Goal: Task Accomplishment & Management: Use online tool/utility

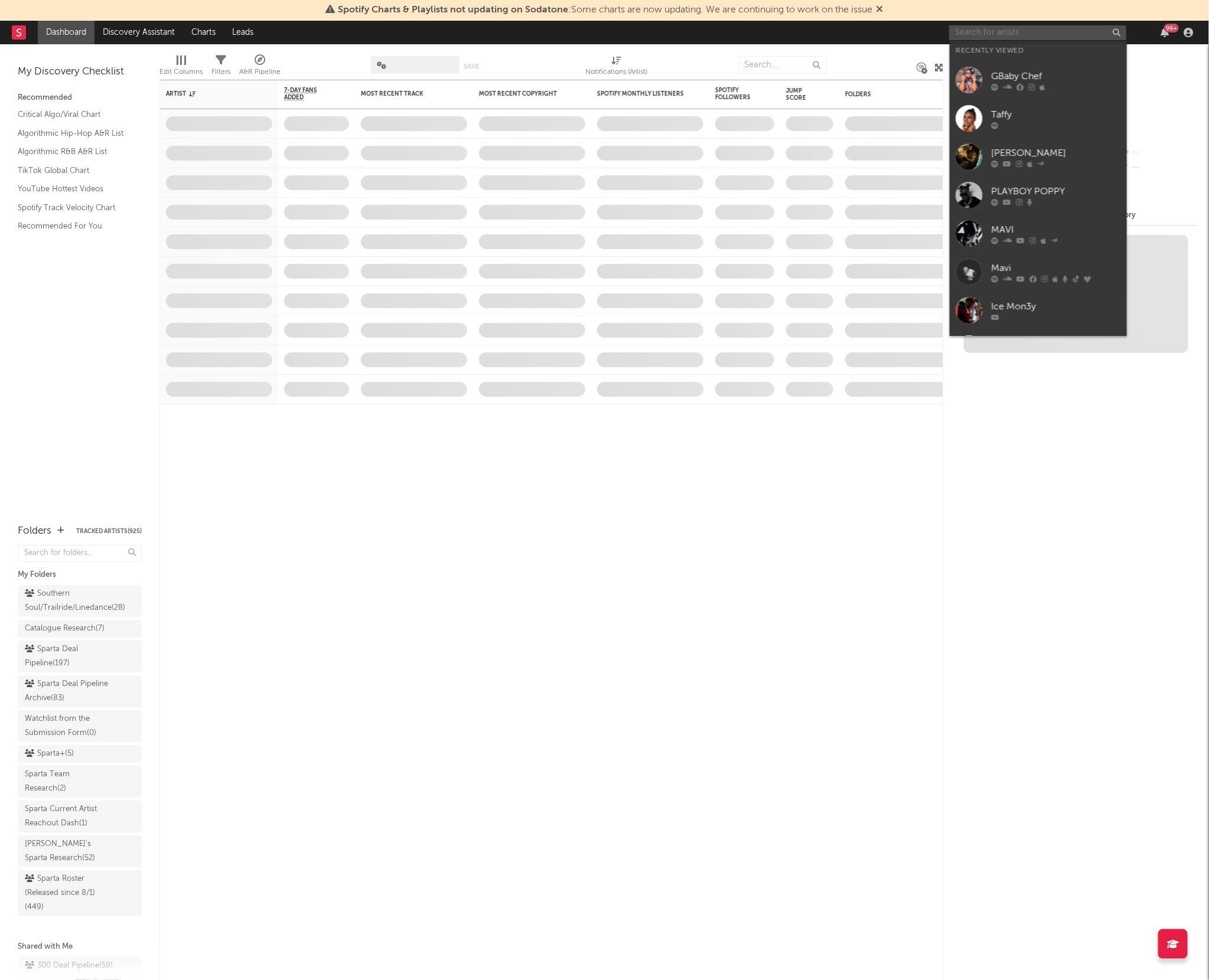
click at [973, 30] on input "text" at bounding box center [1038, 32] width 177 height 15
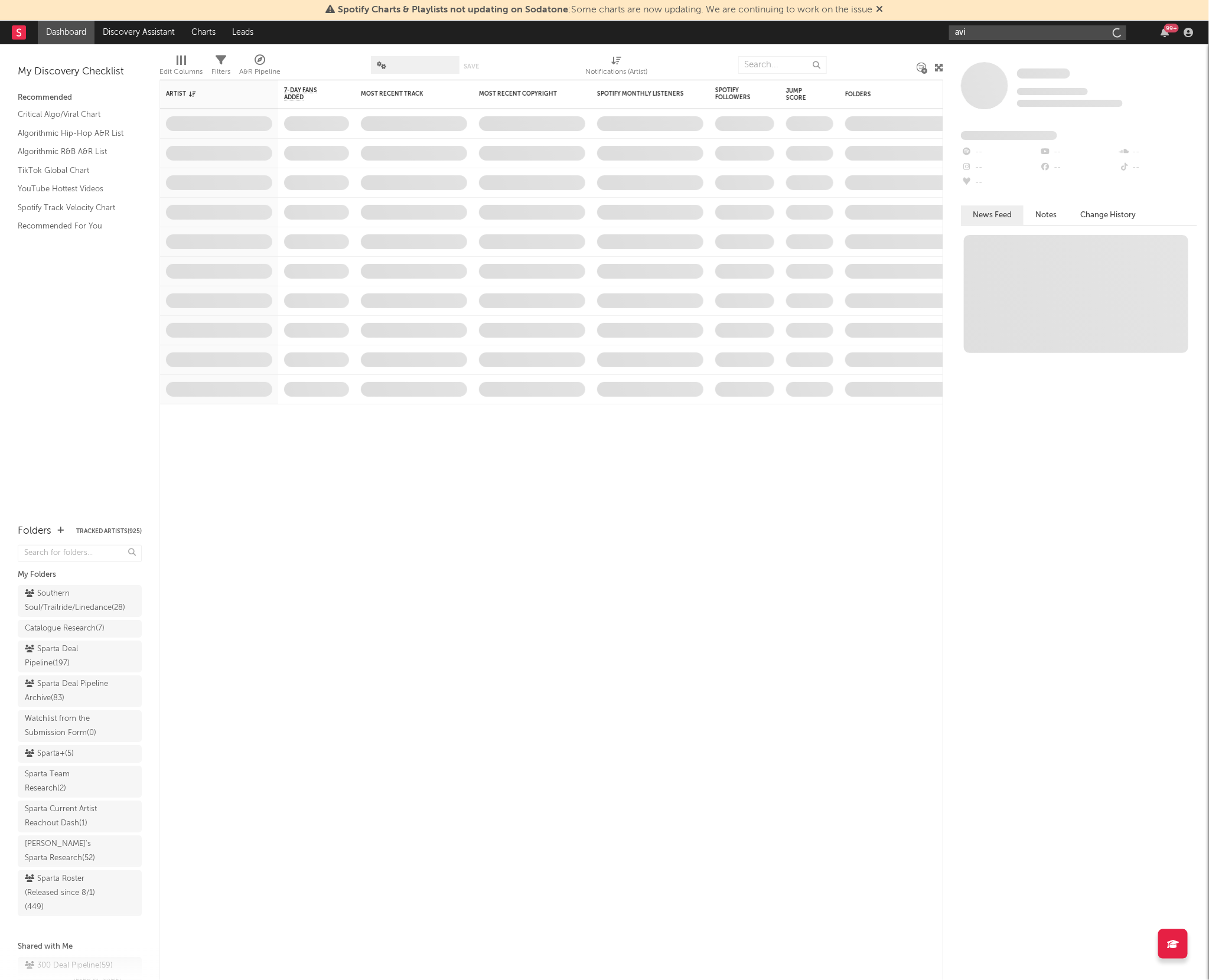
type input "avii"
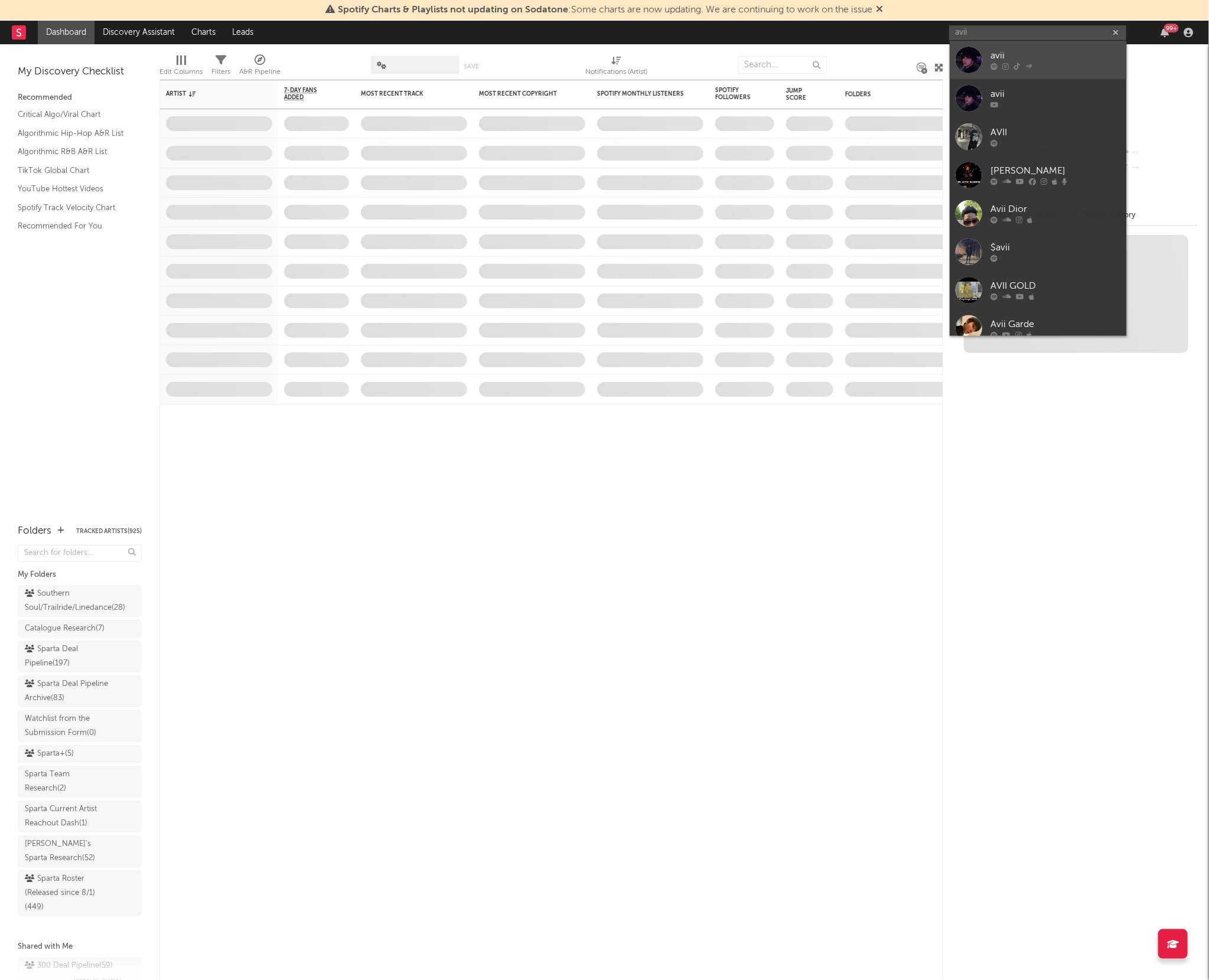
click at [1026, 57] on div "avii" at bounding box center [1056, 56] width 130 height 14
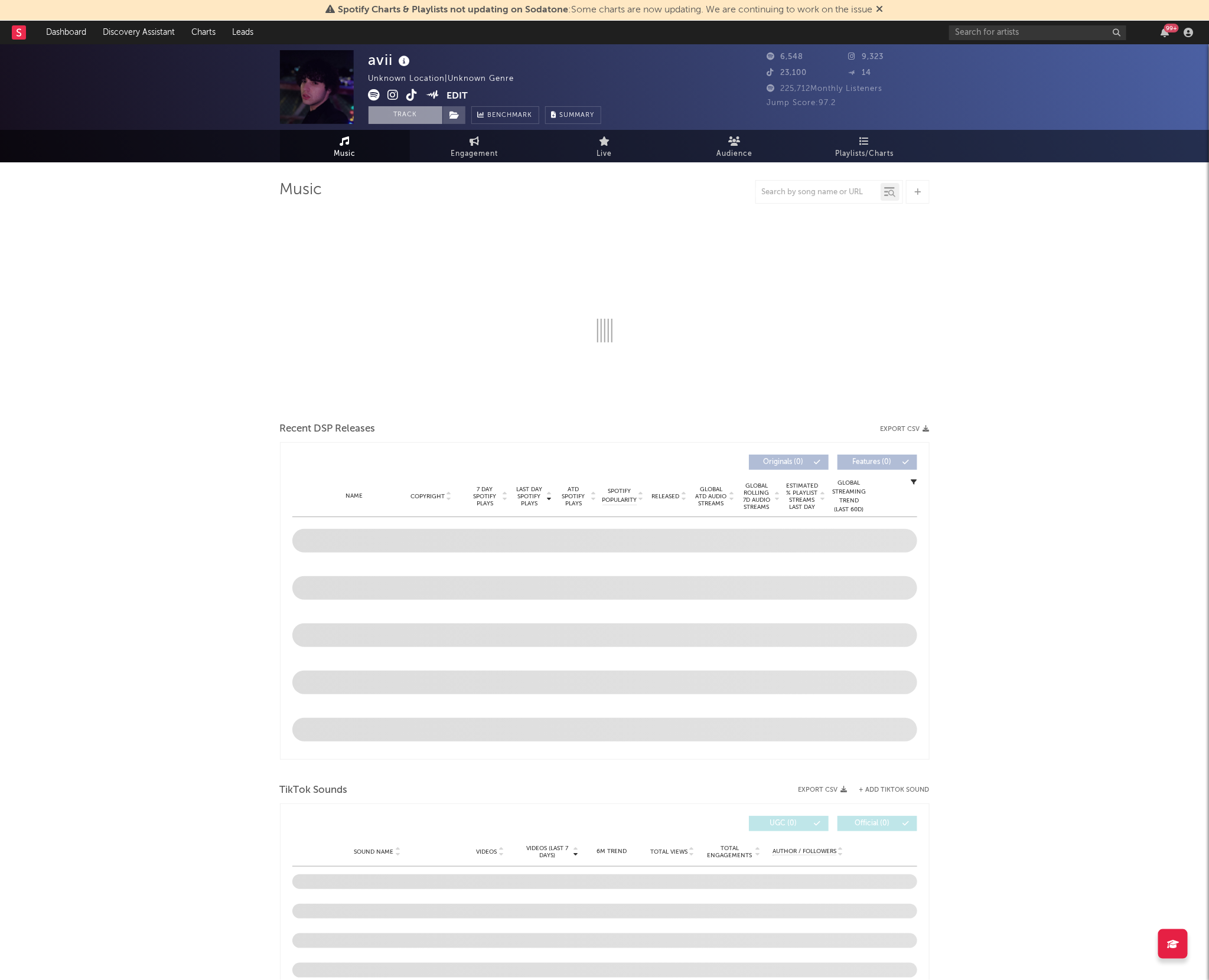
click at [410, 116] on button "Track" at bounding box center [405, 115] width 74 height 18
click at [453, 114] on icon at bounding box center [454, 114] width 10 height 8
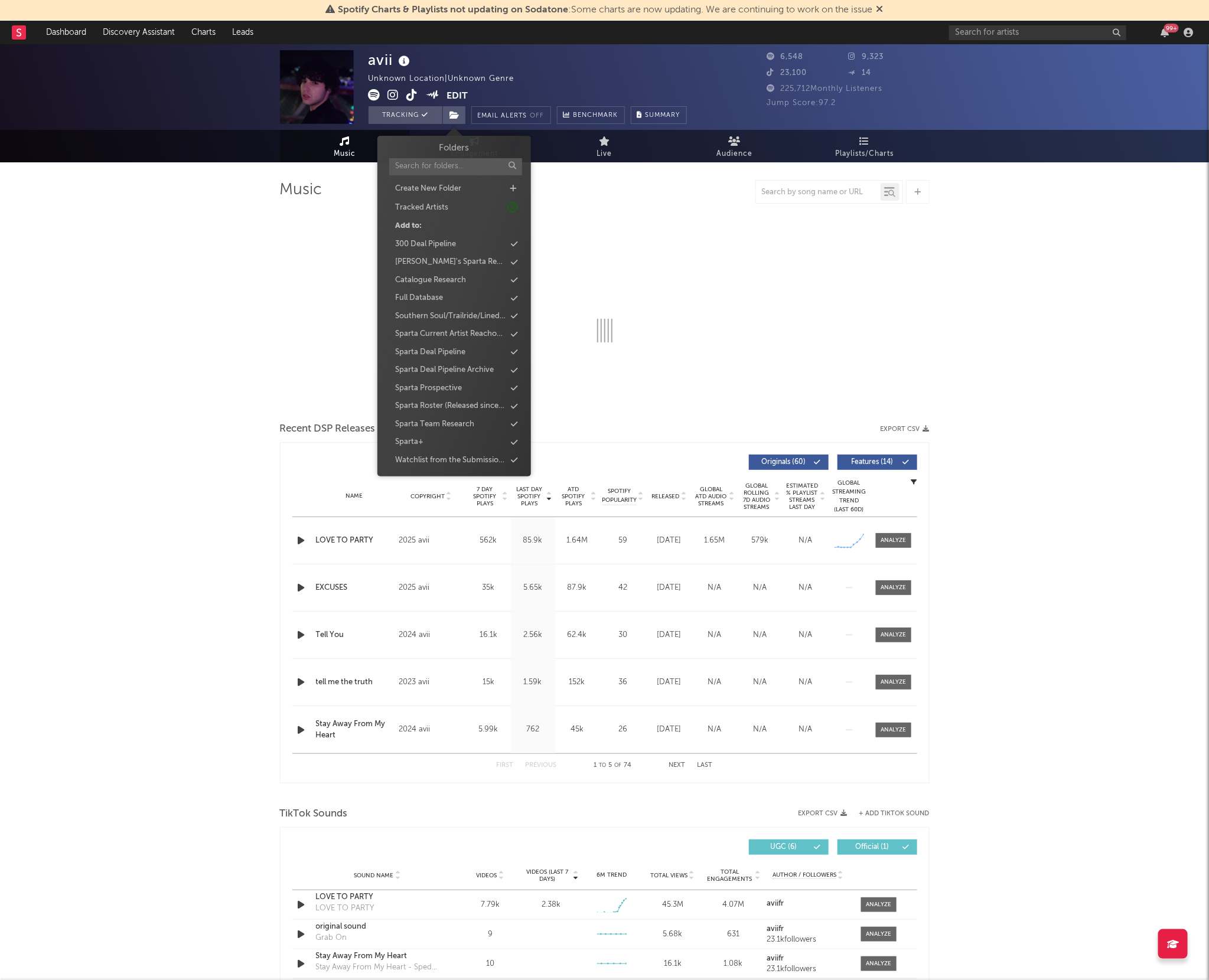
select select "1w"
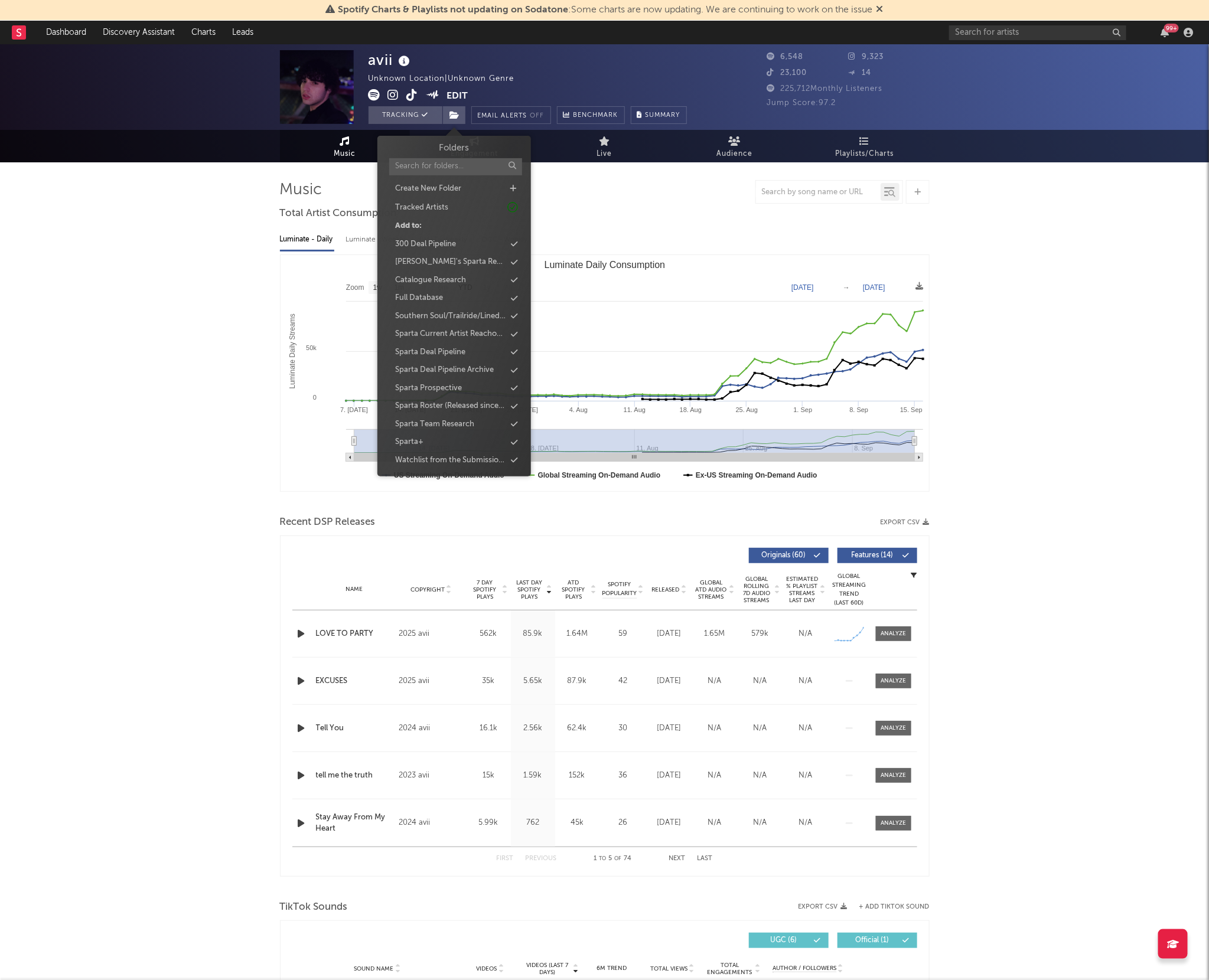
click at [130, 287] on div "avii Unknown Location | Unknown Genre Edit Tracking Email Alerts Off Benchmark …" at bounding box center [604, 936] width 1209 height 1783
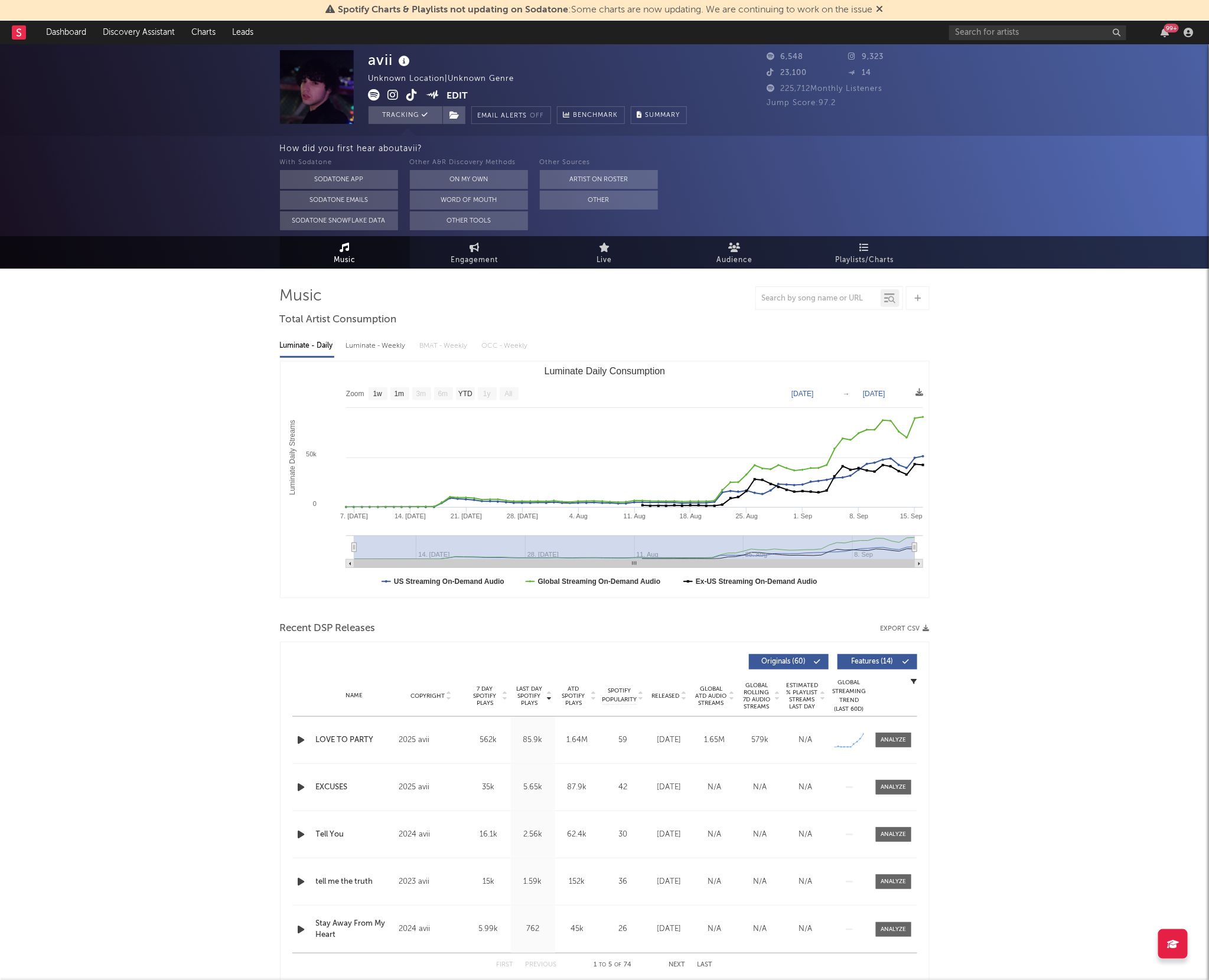
click at [394, 95] on icon at bounding box center [394, 95] width 12 height 12
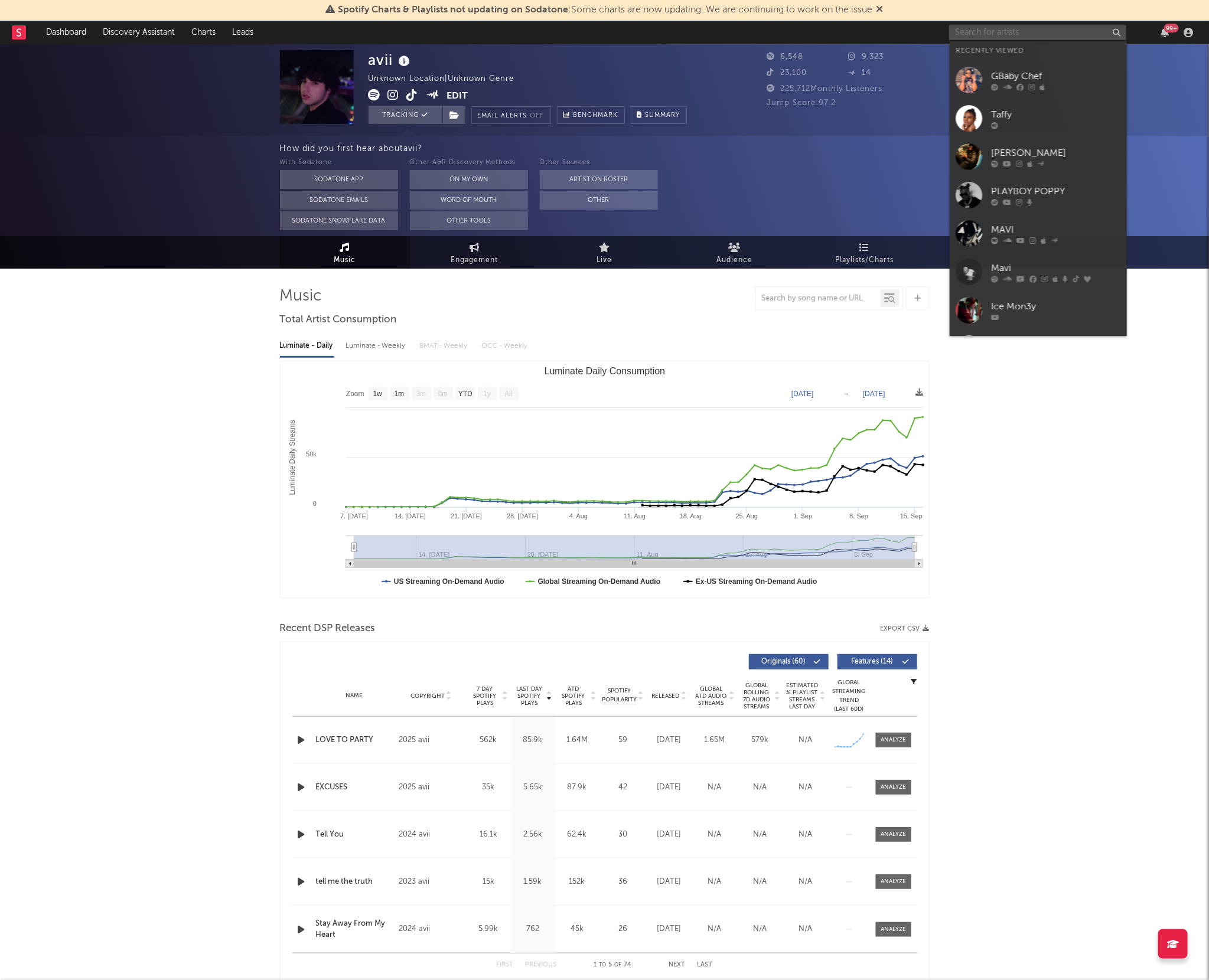
click at [998, 32] on input "text" at bounding box center [1038, 32] width 177 height 15
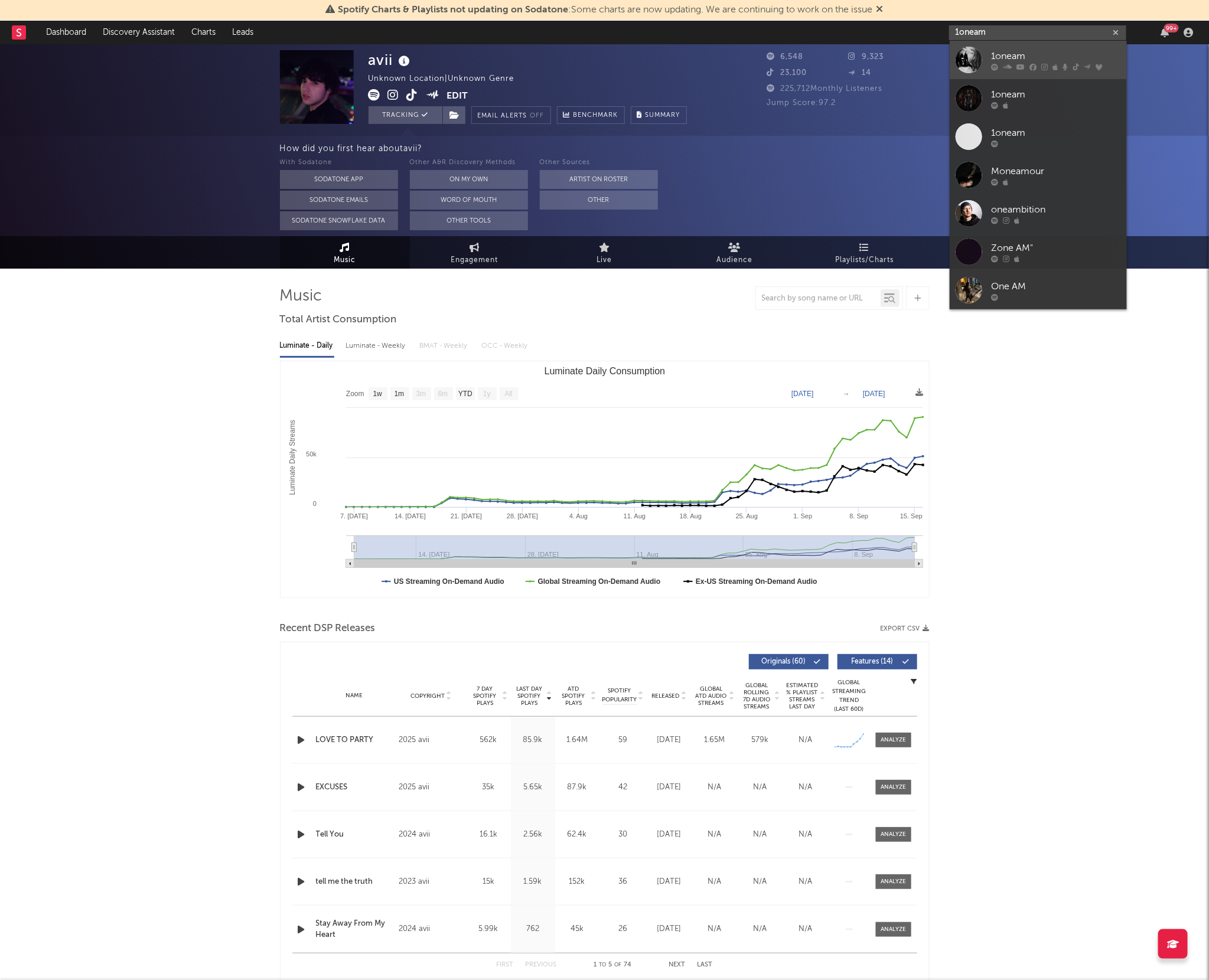
type input "1oneam"
click at [975, 65] on div at bounding box center [970, 60] width 27 height 27
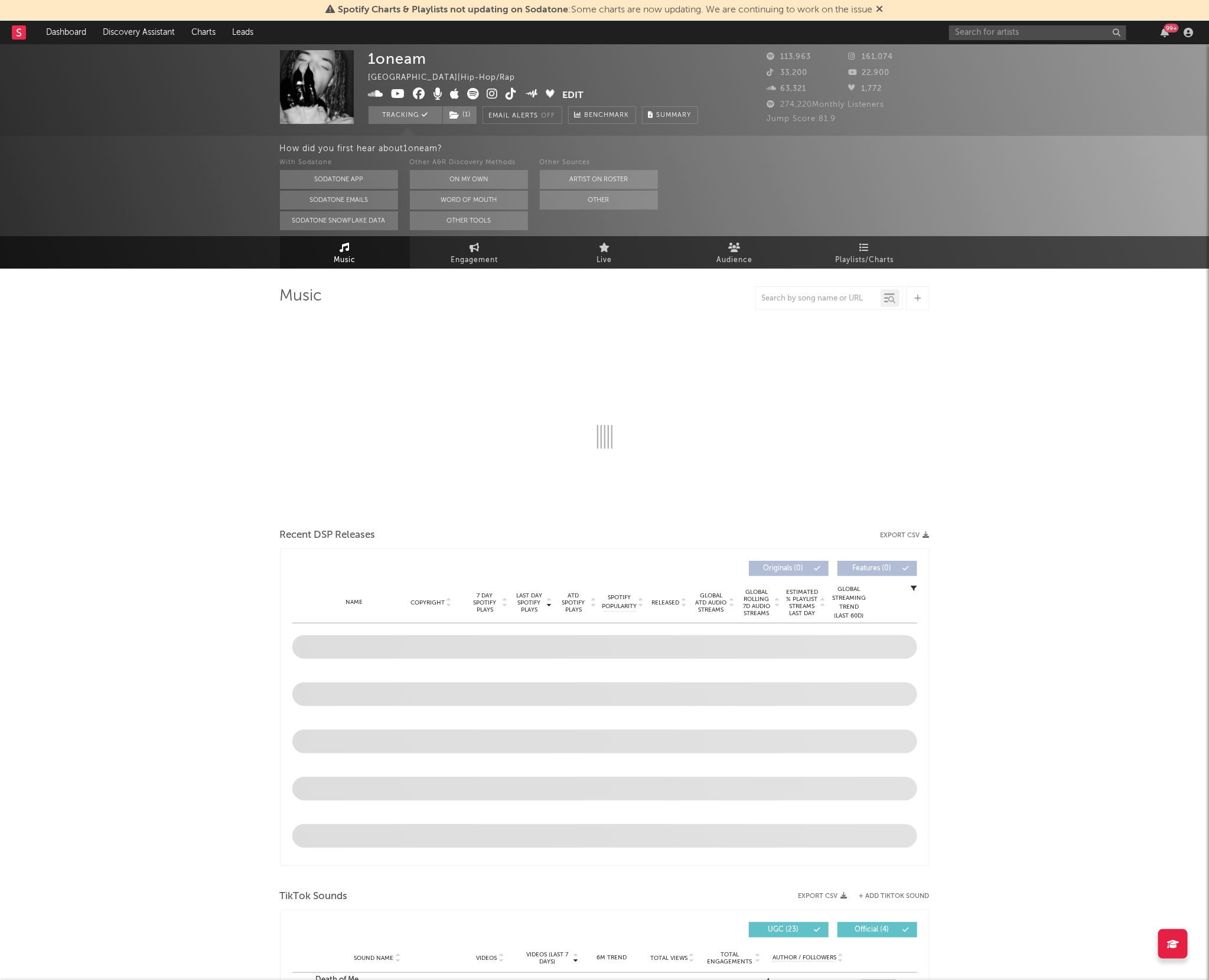
select select "6m"
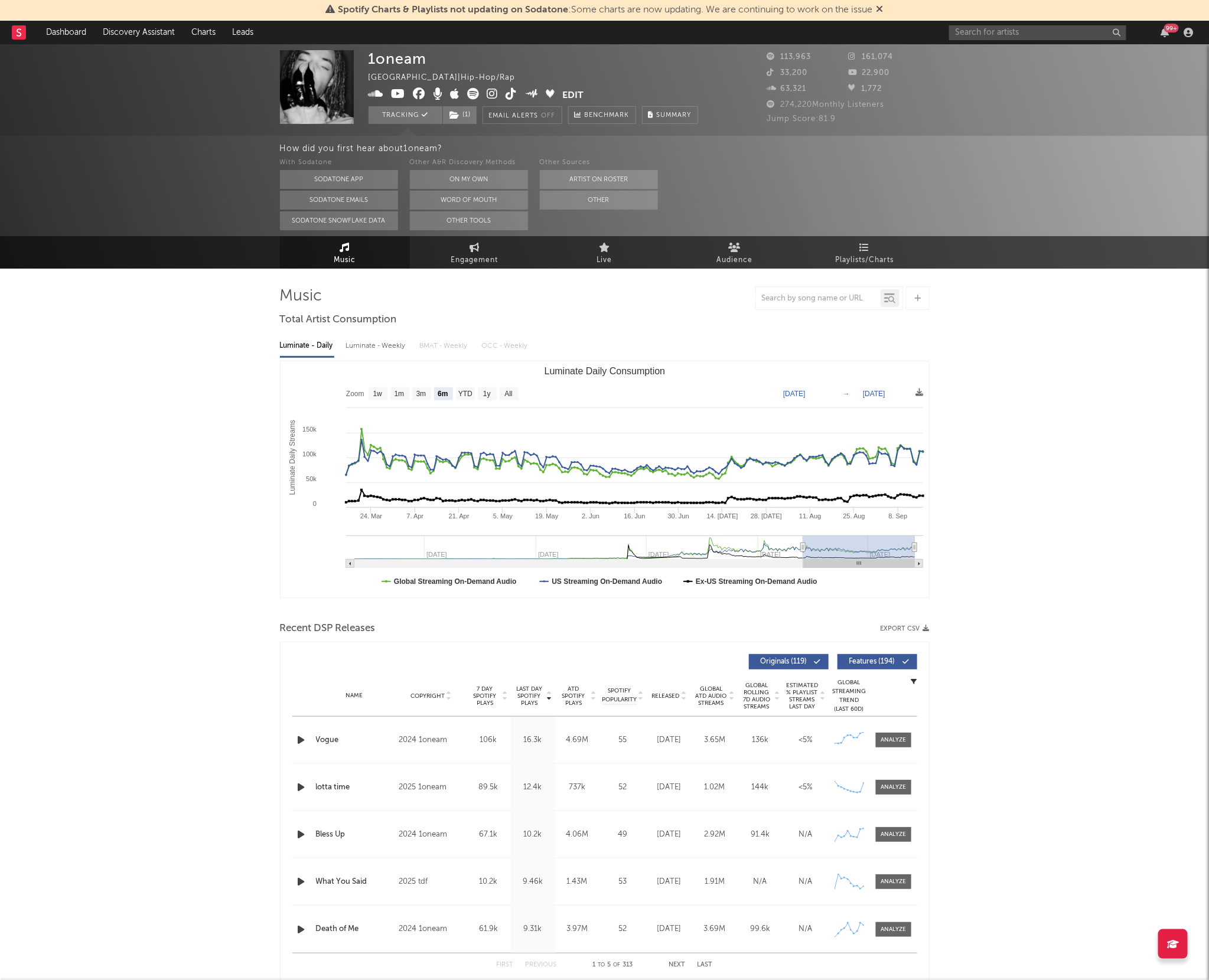
click at [489, 90] on icon at bounding box center [493, 94] width 12 height 12
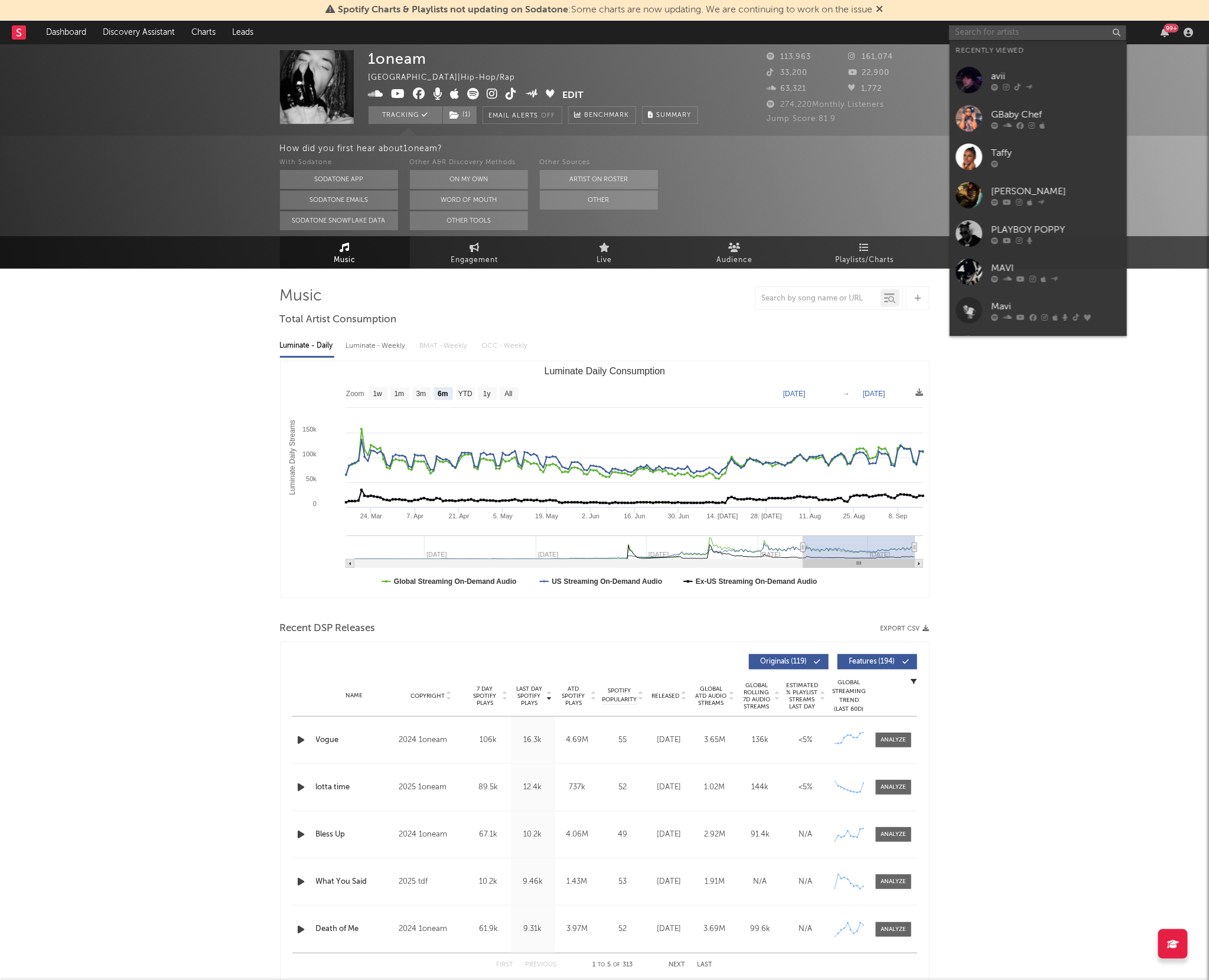
click at [996, 34] on input "text" at bounding box center [1038, 32] width 177 height 15
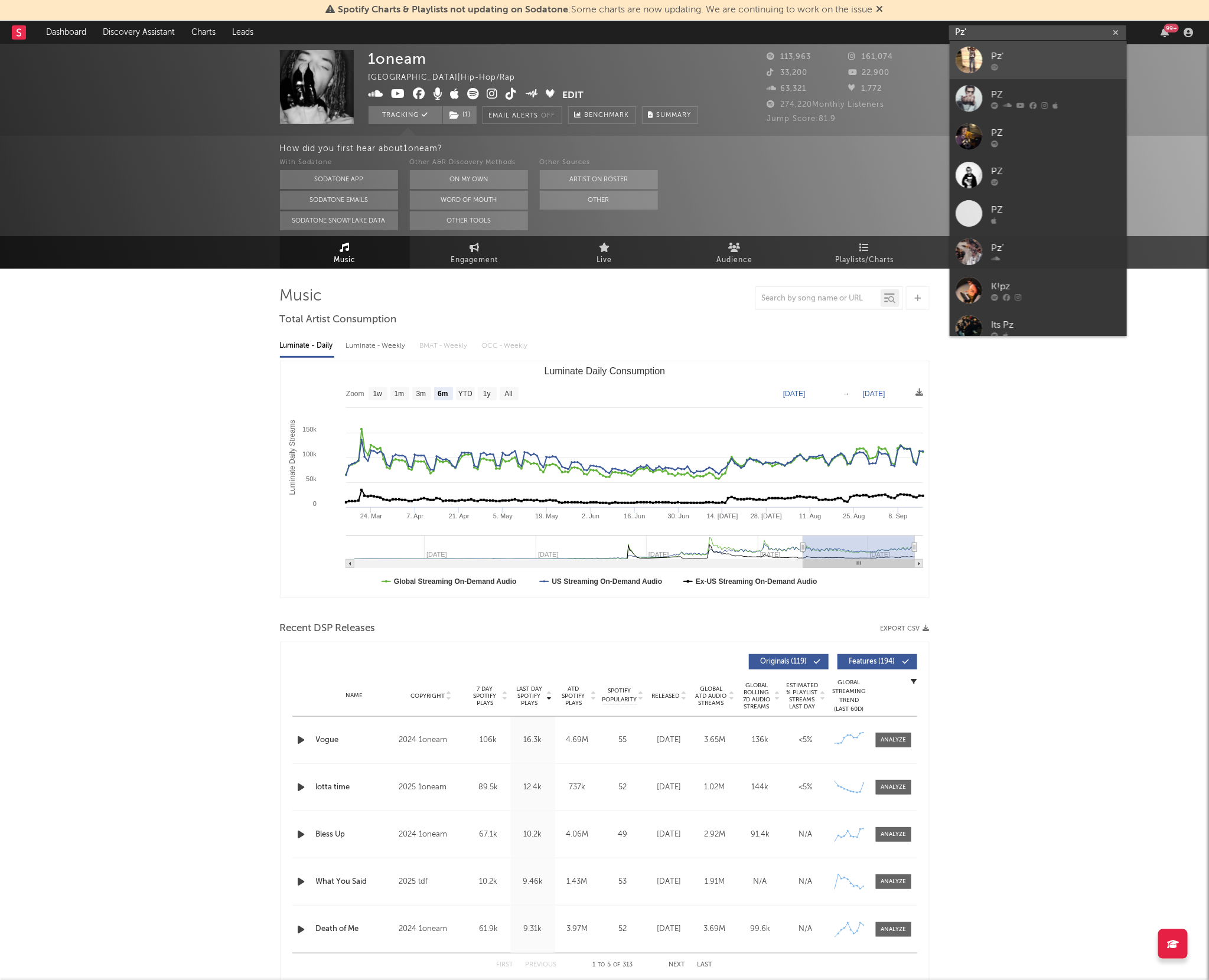
type input "Pz'"
click at [995, 67] on icon at bounding box center [995, 67] width 7 height 7
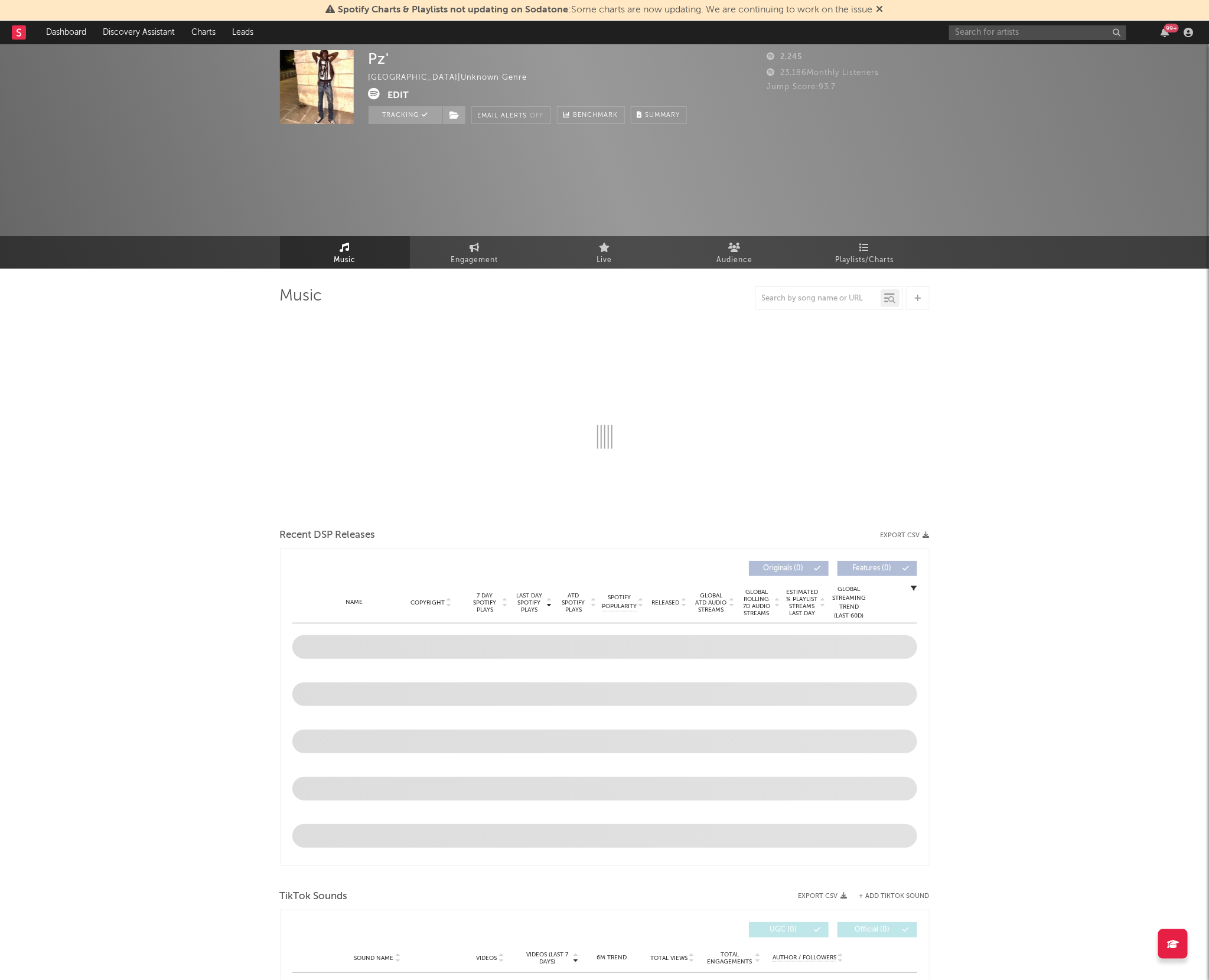
select select "1w"
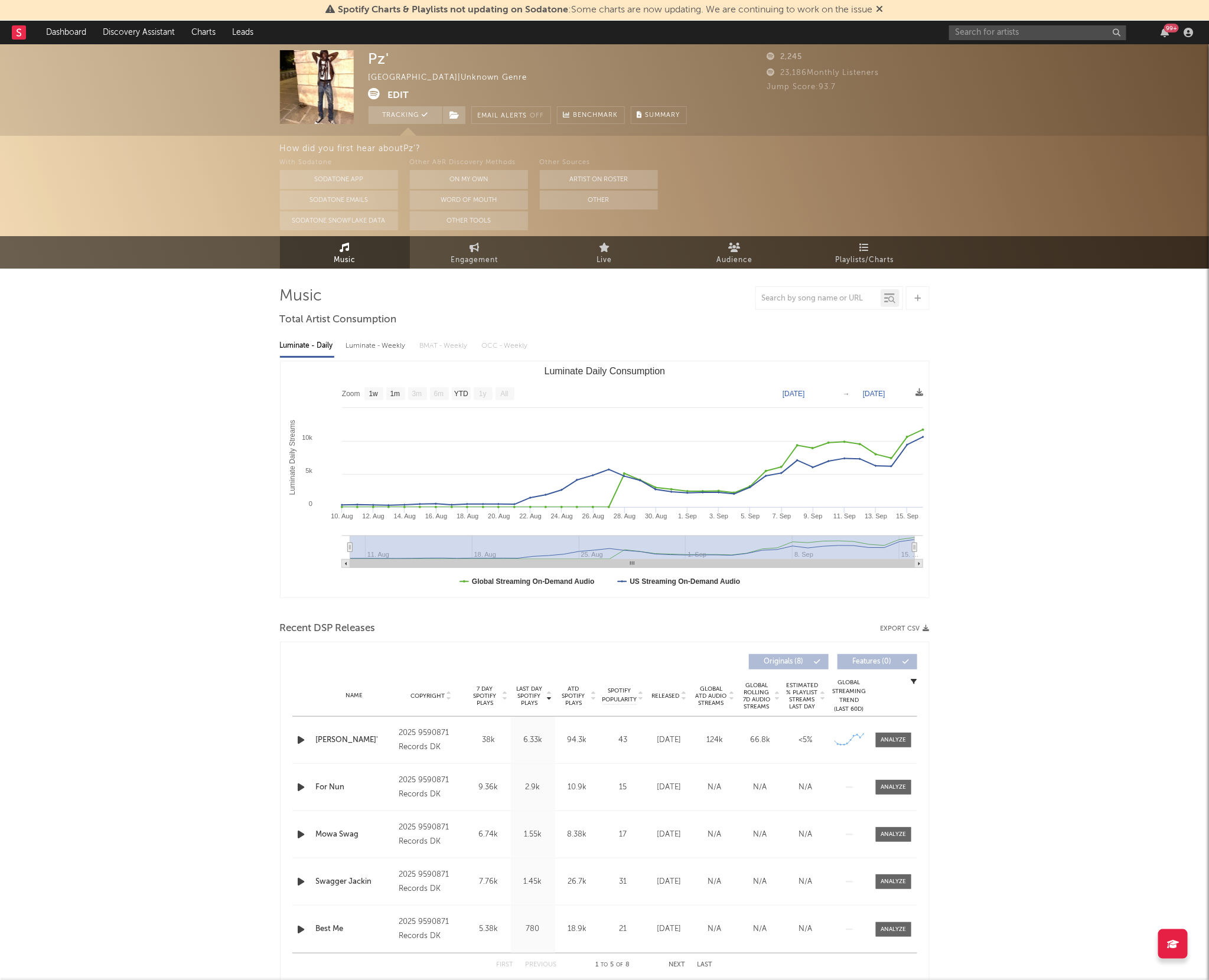
click at [1005, 41] on div "99 +" at bounding box center [1073, 32] width 248 height 23
click at [1005, 36] on input "text" at bounding box center [1038, 32] width 177 height 15
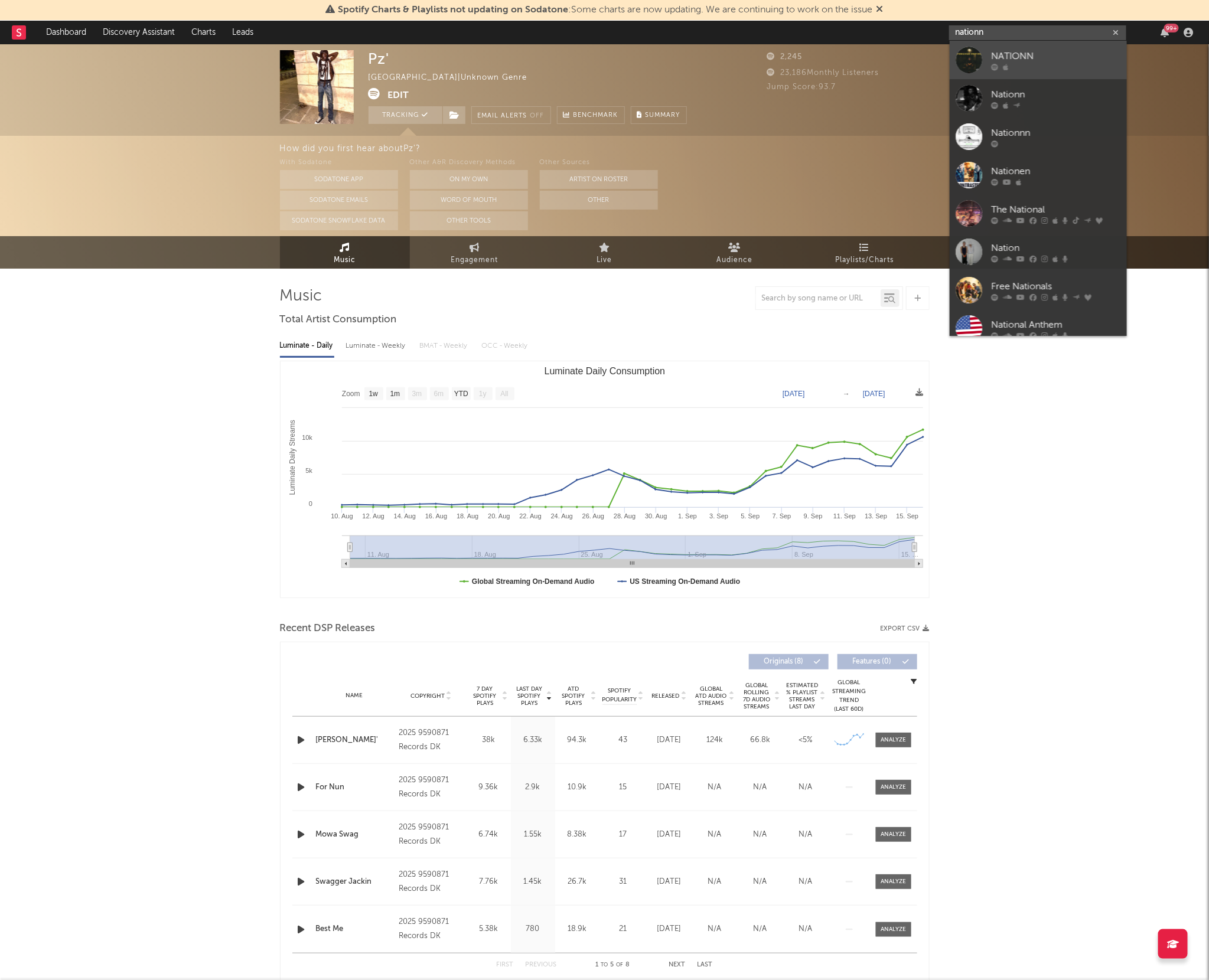
type input "nationn"
click at [985, 55] on link "NATIONN" at bounding box center [1038, 60] width 177 height 38
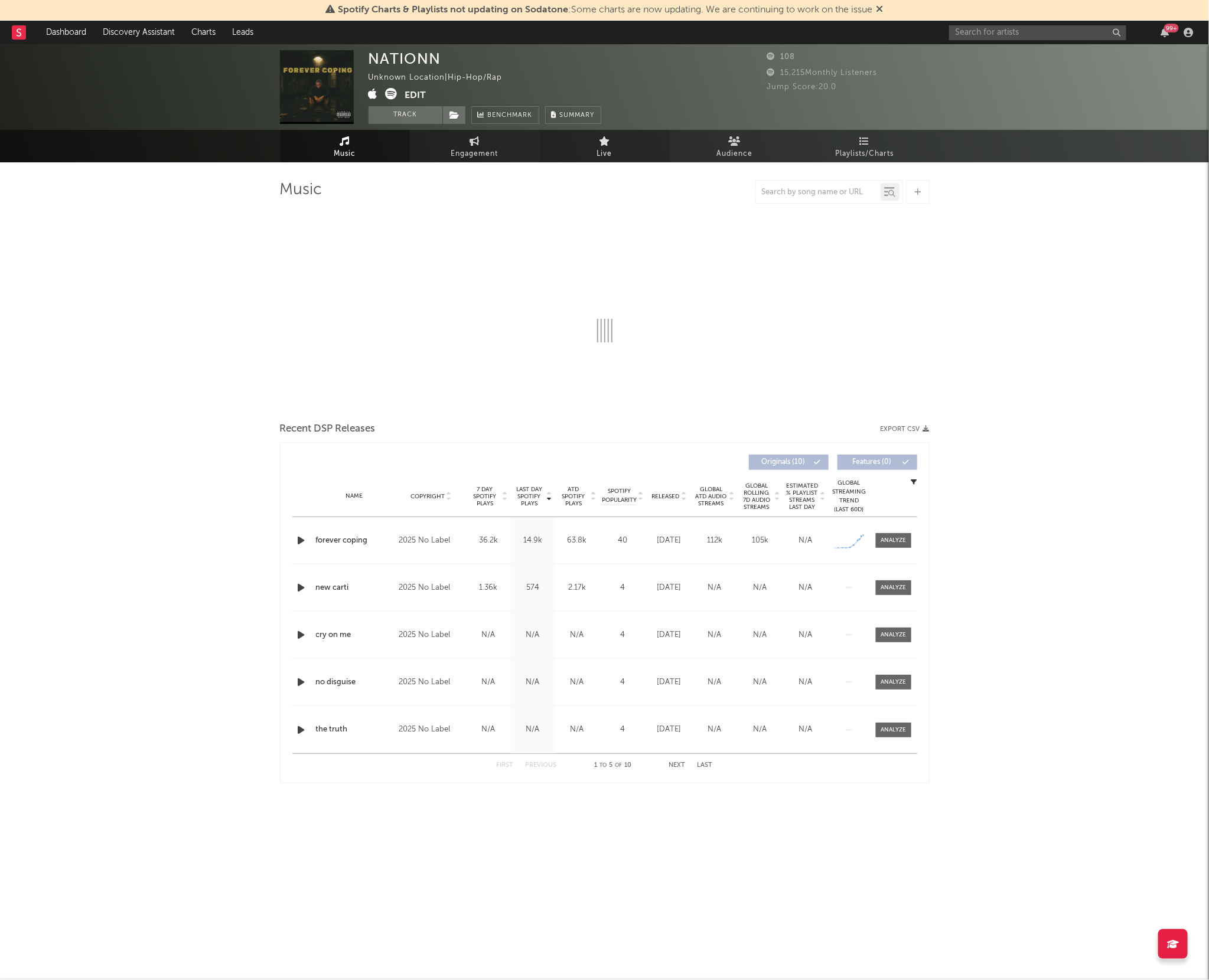
select select "1w"
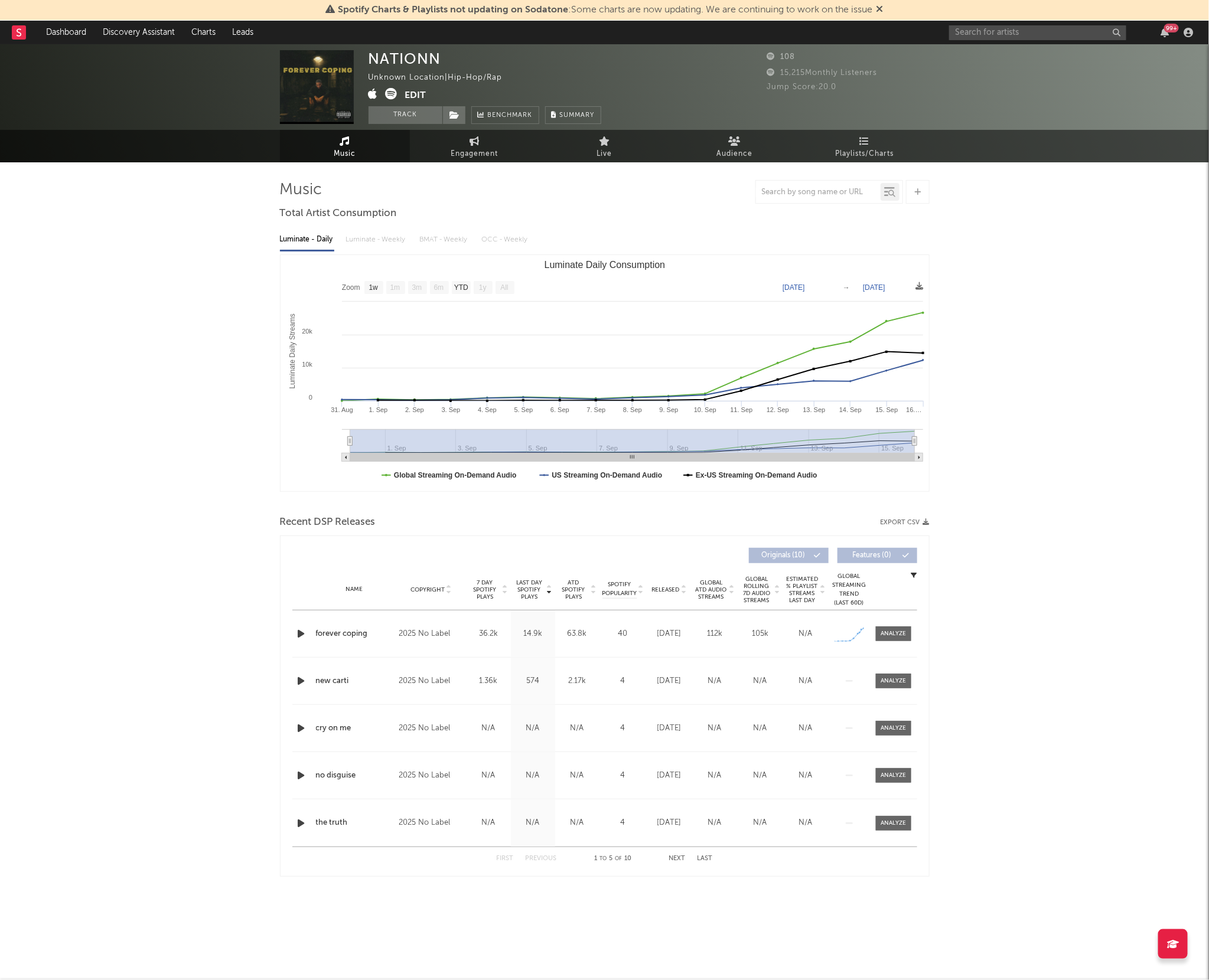
drag, startPoint x: 423, startPoint y: 114, endPoint x: 671, endPoint y: 187, distance: 258.5
click at [423, 114] on button "Track" at bounding box center [405, 115] width 74 height 18
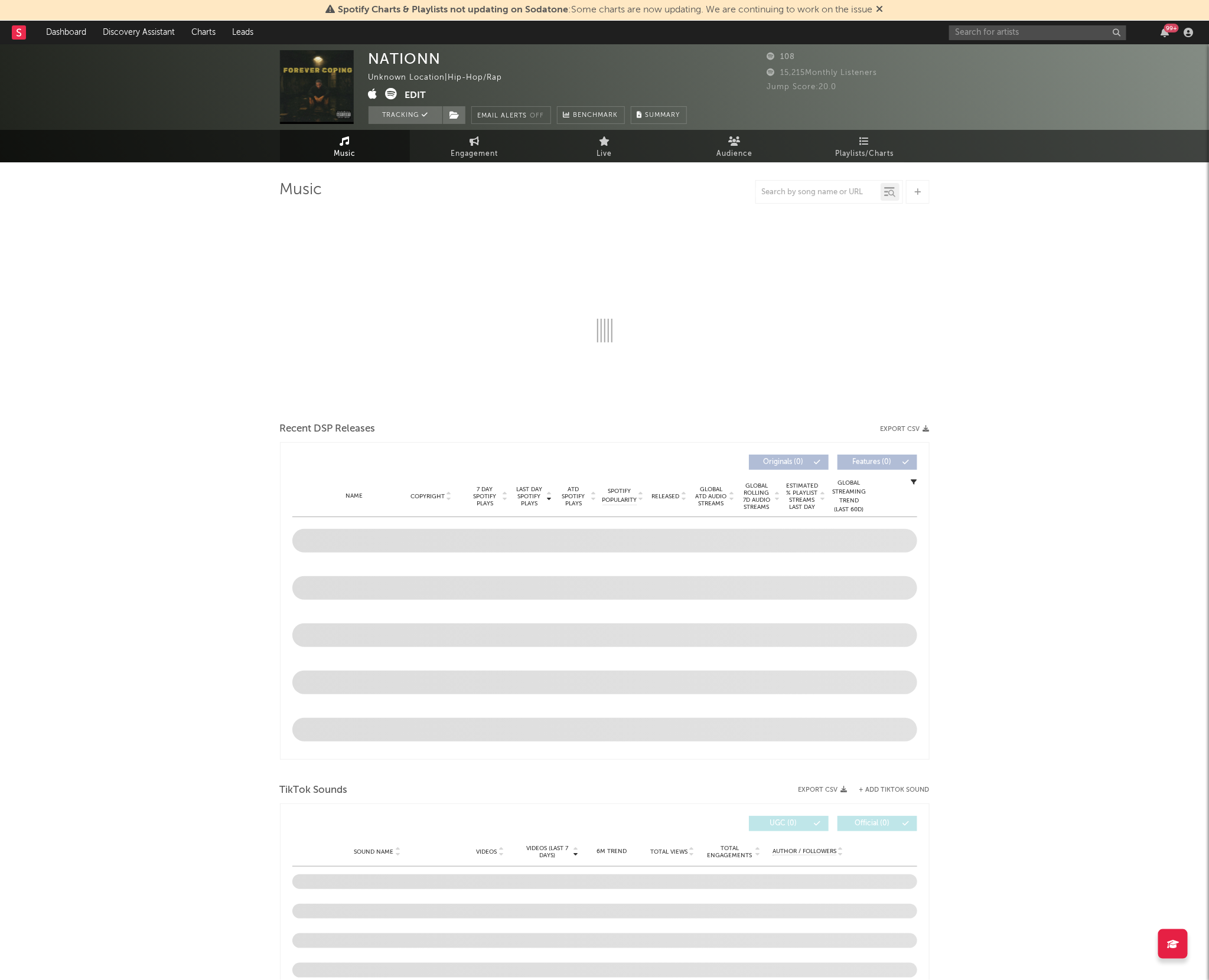
select select "1w"
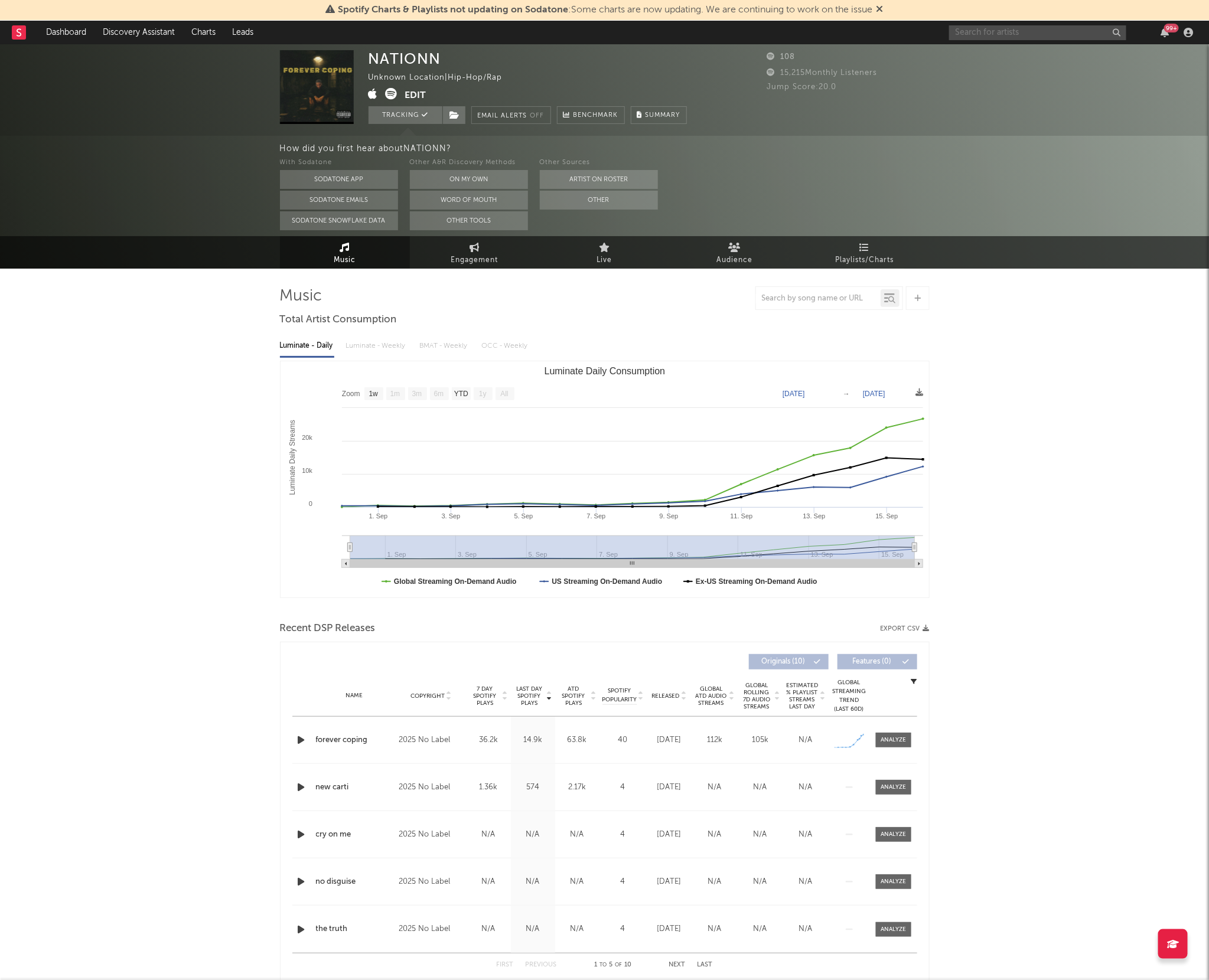
click at [995, 26] on input "text" at bounding box center [1038, 32] width 177 height 15
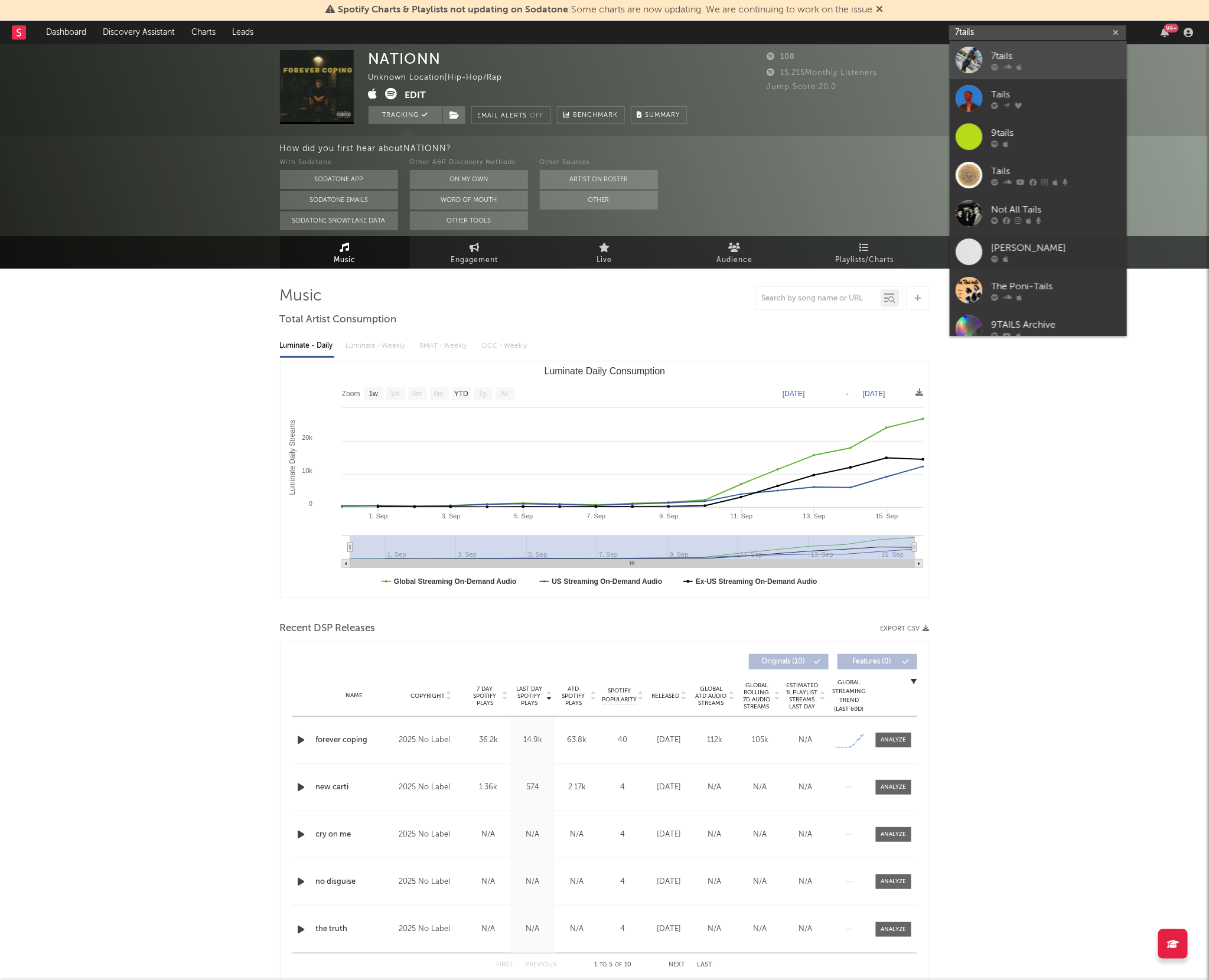
type input "7tails"
click at [979, 62] on div at bounding box center [970, 60] width 27 height 27
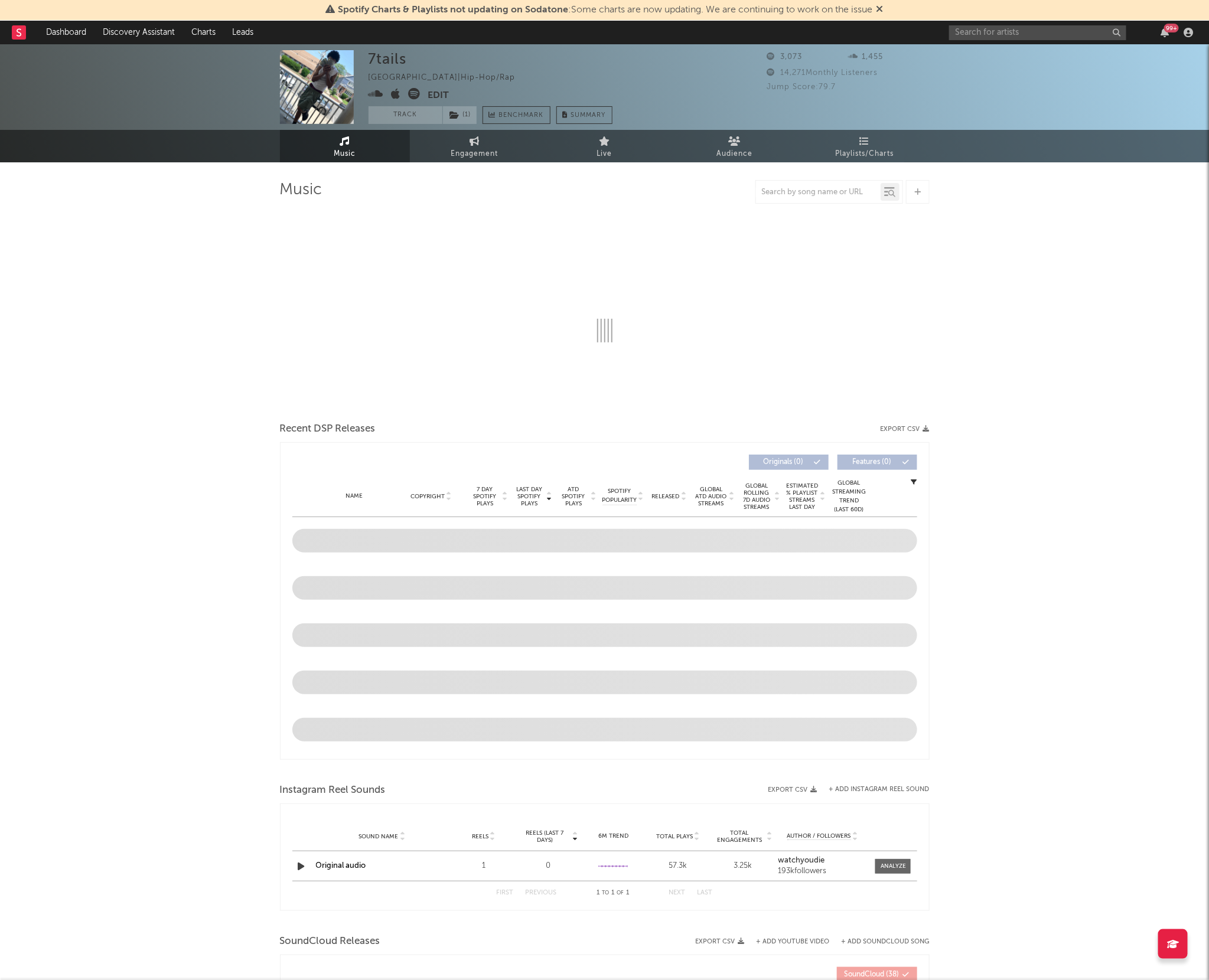
select select "6m"
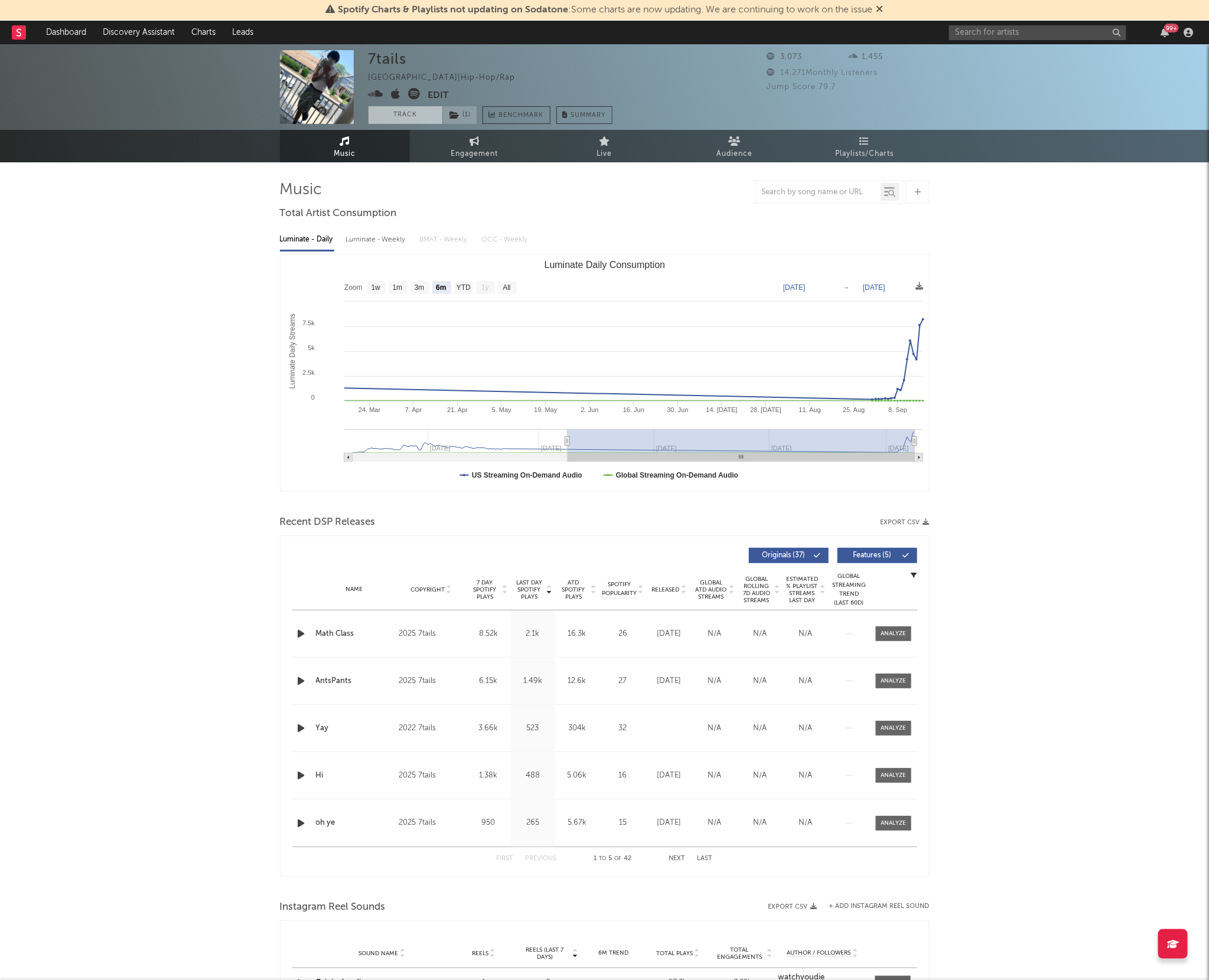
click at [397, 119] on button "Track" at bounding box center [405, 115] width 74 height 18
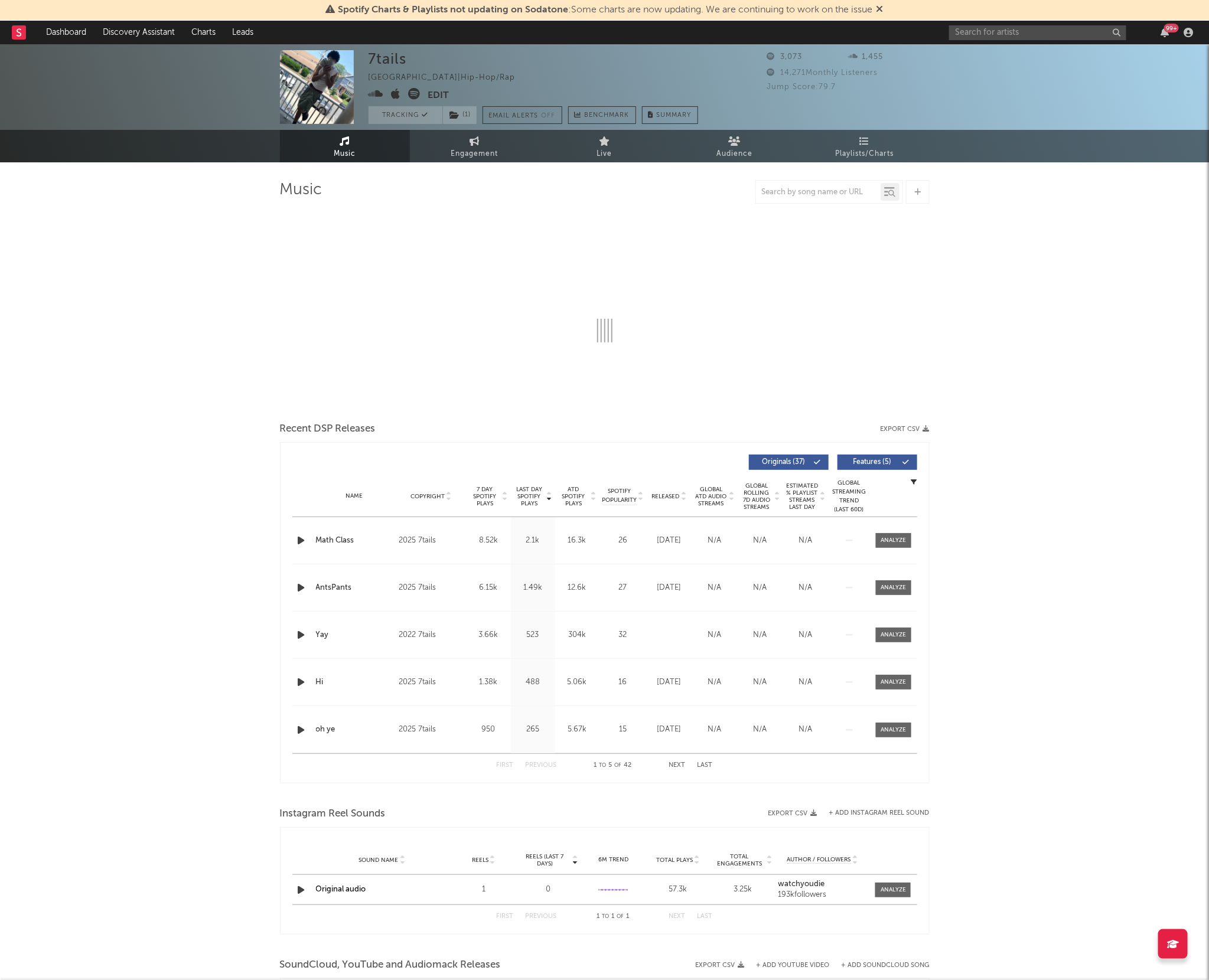
select select "6m"
